Goal: Task Accomplishment & Management: Use online tool/utility

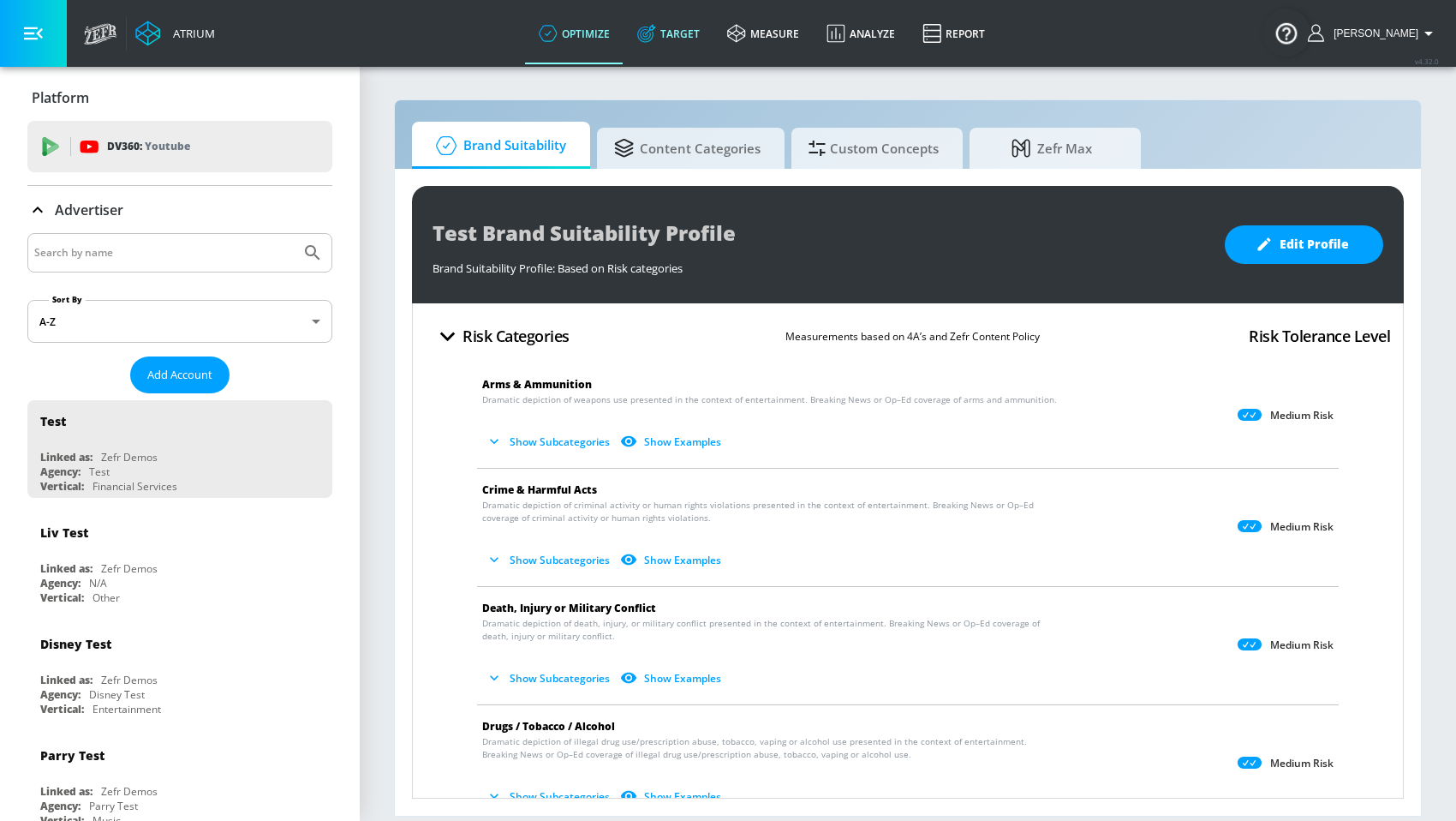
click at [713, 54] on link "Target" at bounding box center [668, 34] width 90 height 62
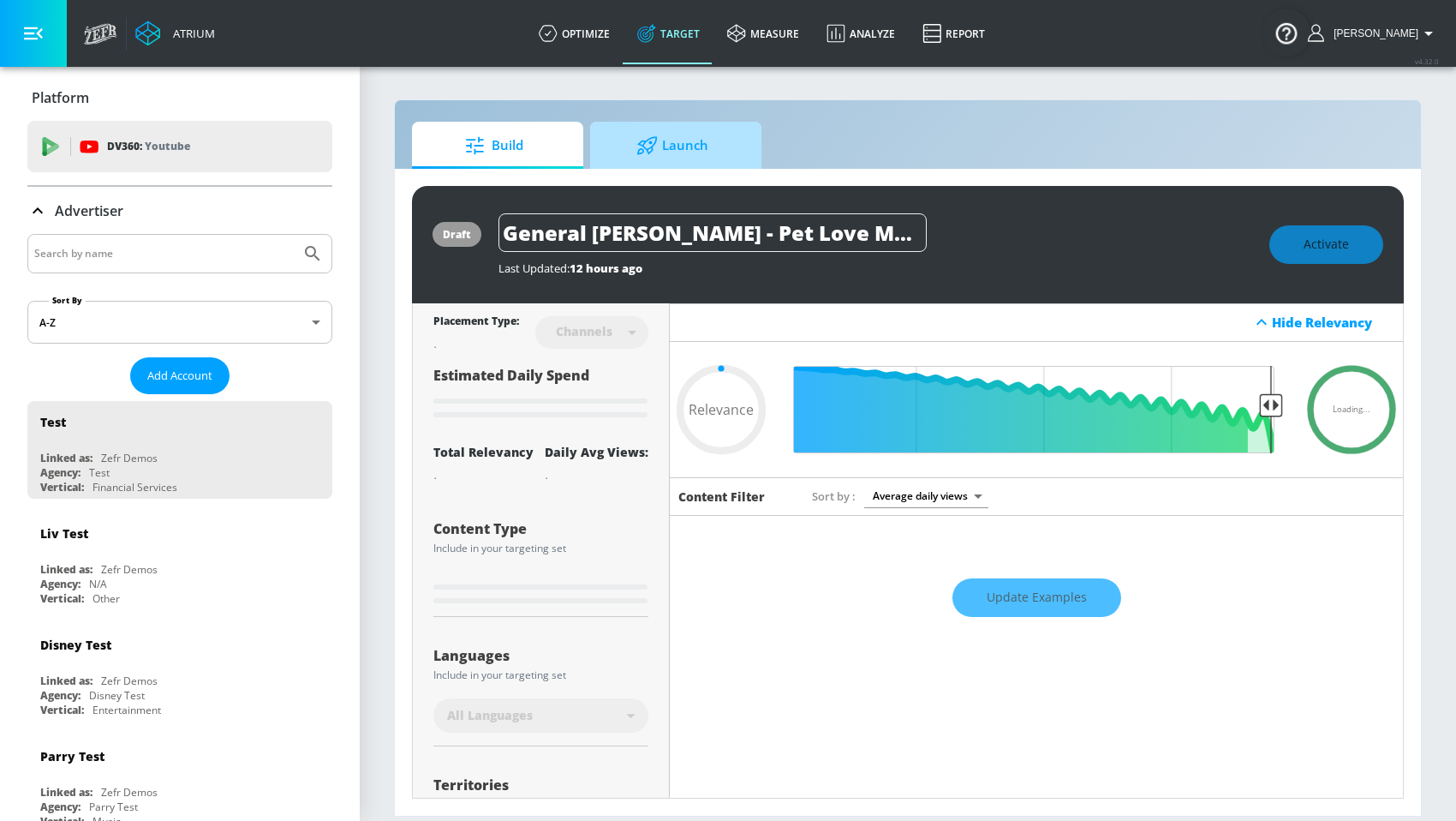
click at [699, 149] on span "Launch" at bounding box center [672, 145] width 130 height 41
